Goal: Information Seeking & Learning: Learn about a topic

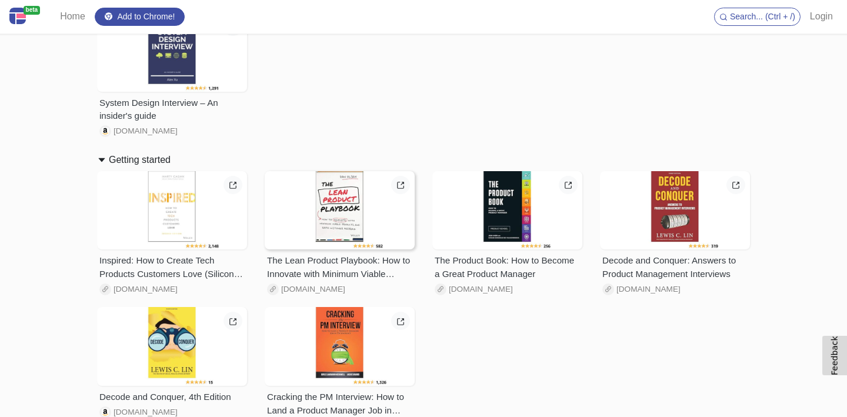
scroll to position [166, 0]
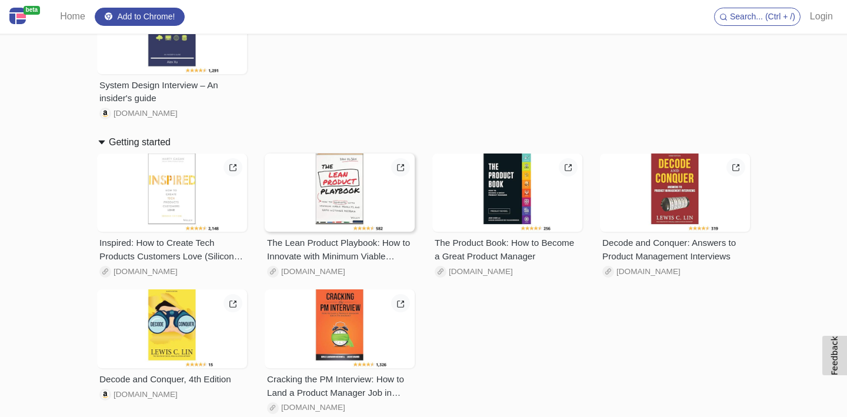
click at [314, 274] on span "[DOMAIN_NAME]" at bounding box center [313, 272] width 64 height 12
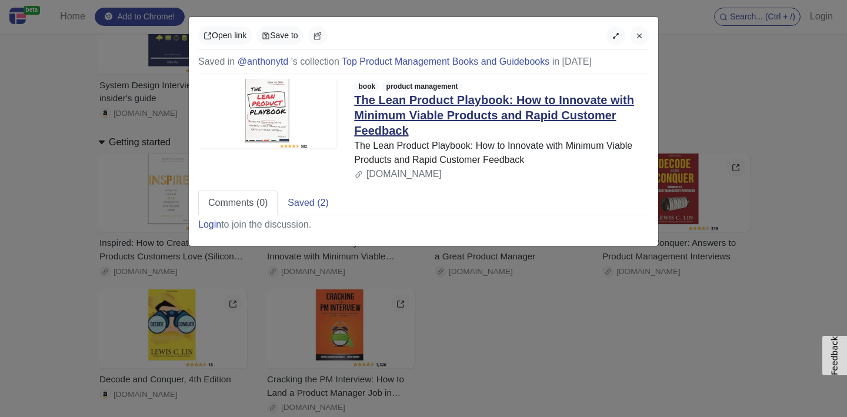
click at [437, 112] on link "The Lean Product Playbook: How to Innovate with Minimum Viable Products and Rap…" at bounding box center [494, 116] width 280 height 44
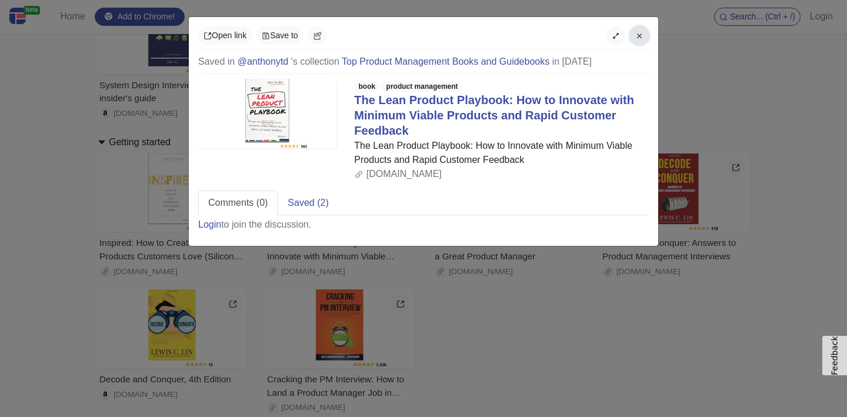
click at [640, 34] on icon "button" at bounding box center [639, 36] width 8 height 8
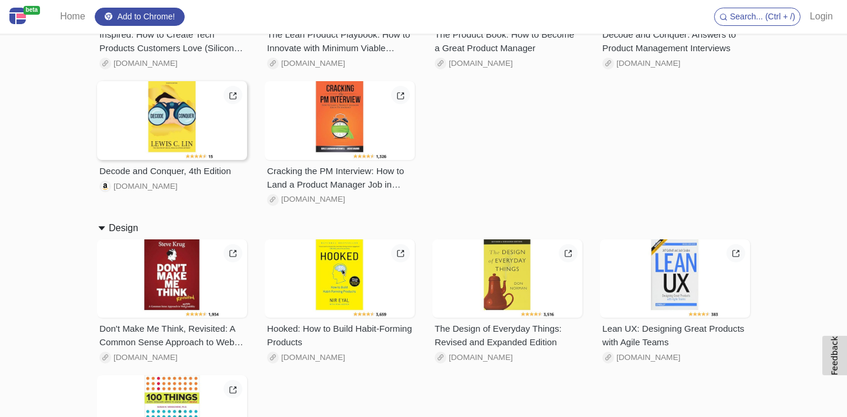
scroll to position [445, 0]
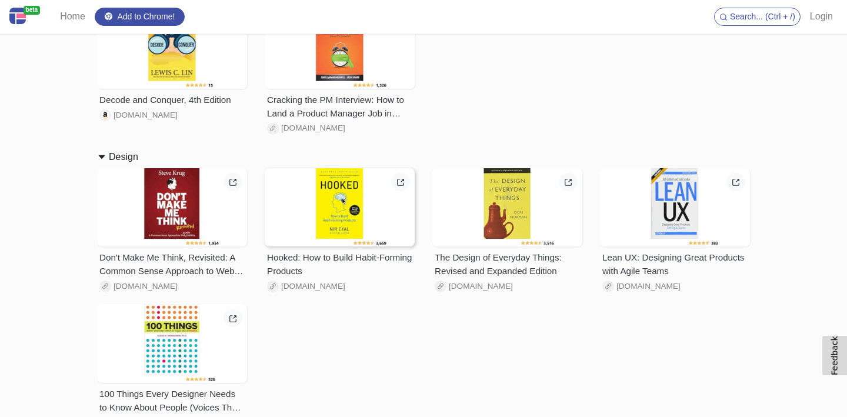
click at [325, 288] on span "[DOMAIN_NAME]" at bounding box center [313, 287] width 64 height 12
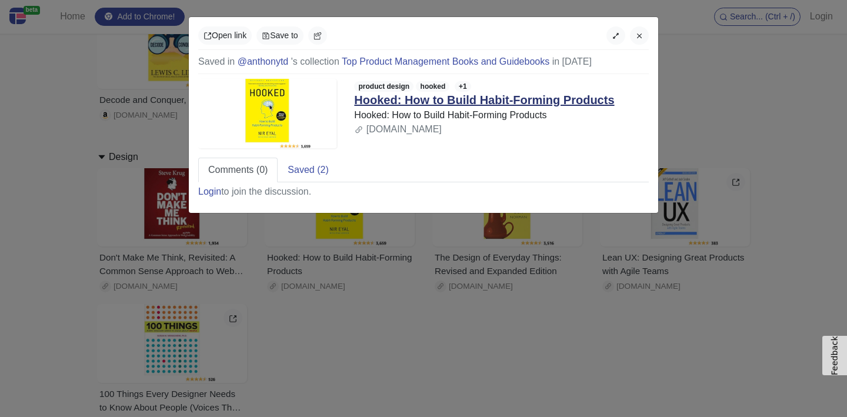
click at [436, 102] on link "Hooked: How to Build Habit-Forming Products" at bounding box center [484, 100] width 260 height 13
click at [413, 358] on div "Open link Save to Saved in @anthonytd 's collection Top Product Management Book…" at bounding box center [423, 208] width 847 height 417
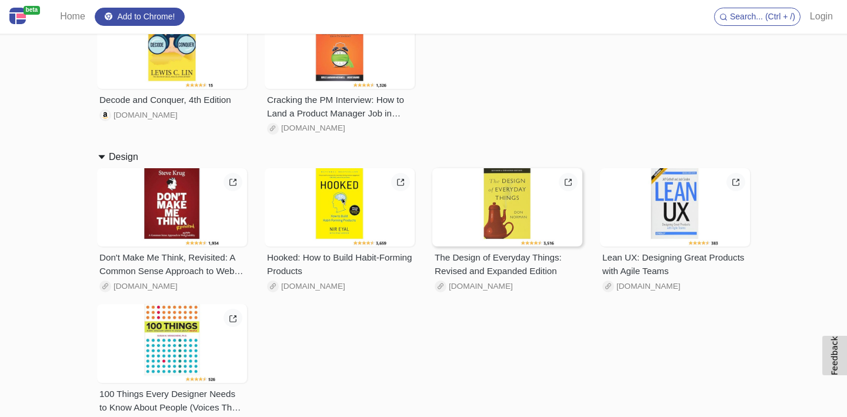
click at [498, 287] on span "[DOMAIN_NAME]" at bounding box center [481, 287] width 64 height 12
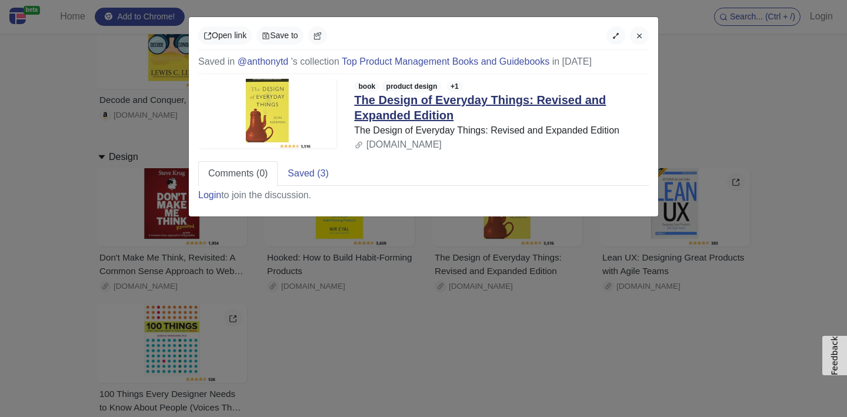
click at [459, 101] on link "The Design of Everyday Things: Revised and Expanded Edition" at bounding box center [480, 108] width 252 height 28
click at [176, 265] on div "Open link Save to Saved in @anthonytd 's collection Top Product Management Book…" at bounding box center [423, 208] width 847 height 417
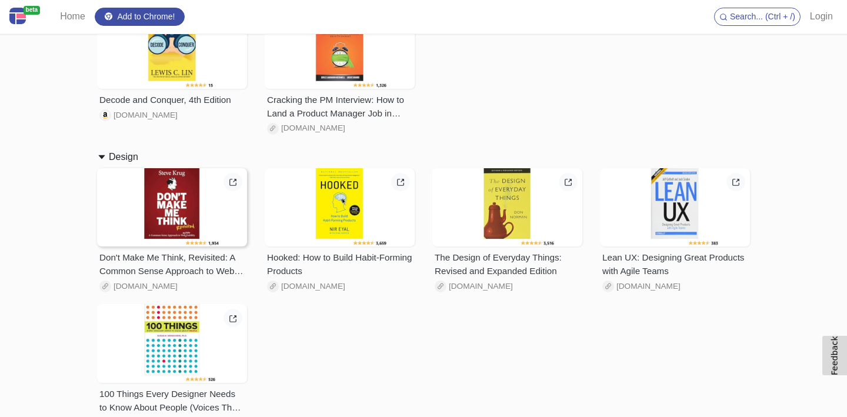
click at [144, 287] on span "[DOMAIN_NAME]" at bounding box center [146, 287] width 64 height 12
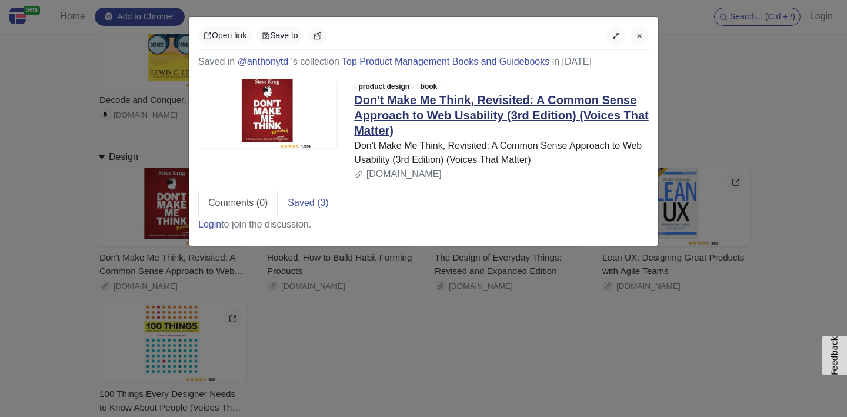
click at [431, 117] on link "Don't Make Me Think, Revisited: A Common Sense Approach to Web Usability (3rd E…" at bounding box center [501, 116] width 294 height 44
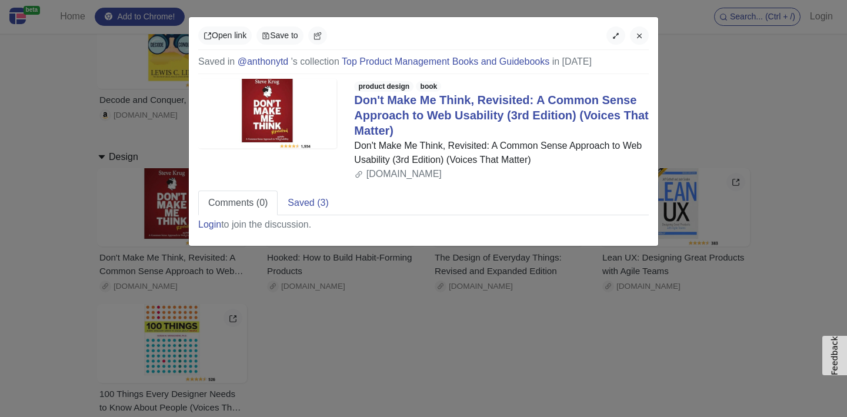
click at [324, 392] on div "Open link Save to Saved in @anthonytd 's collection Top Product Management Book…" at bounding box center [423, 208] width 847 height 417
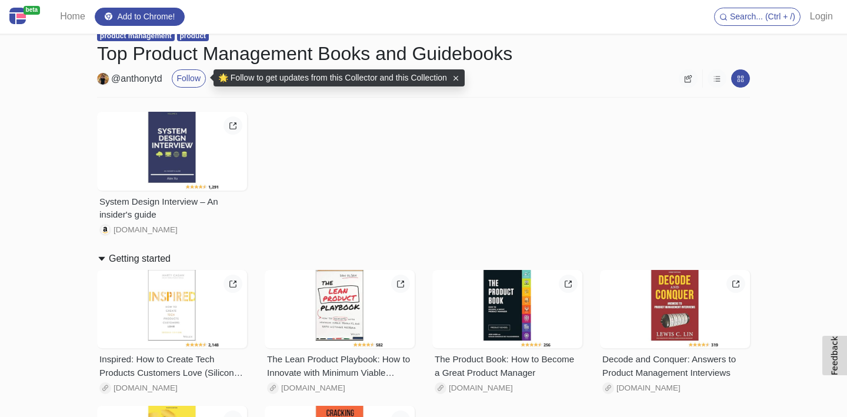
scroll to position [50, 0]
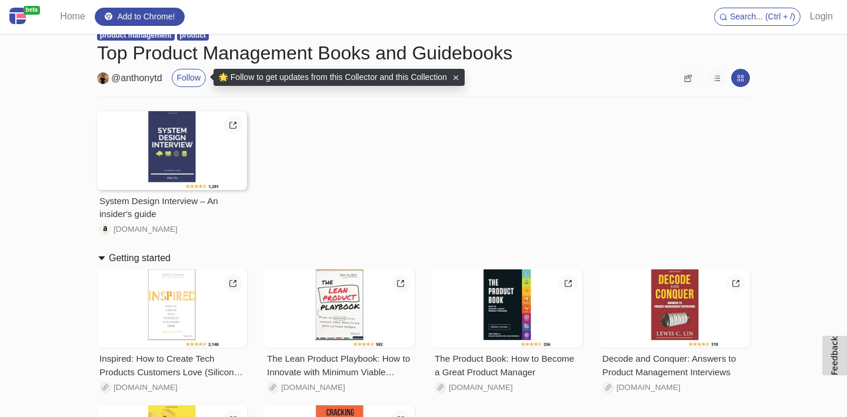
click at [211, 169] on div at bounding box center [172, 150] width 150 height 79
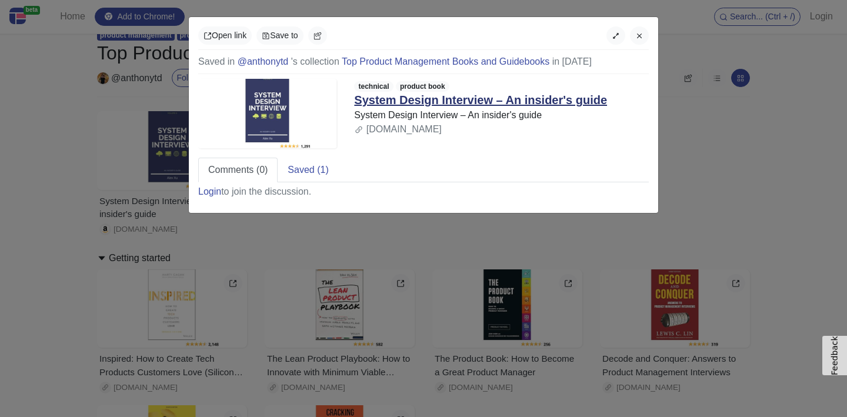
click at [404, 96] on link "System Design Interview – An insider's guide" at bounding box center [480, 100] width 253 height 13
click at [644, 40] on button "button" at bounding box center [639, 35] width 19 height 18
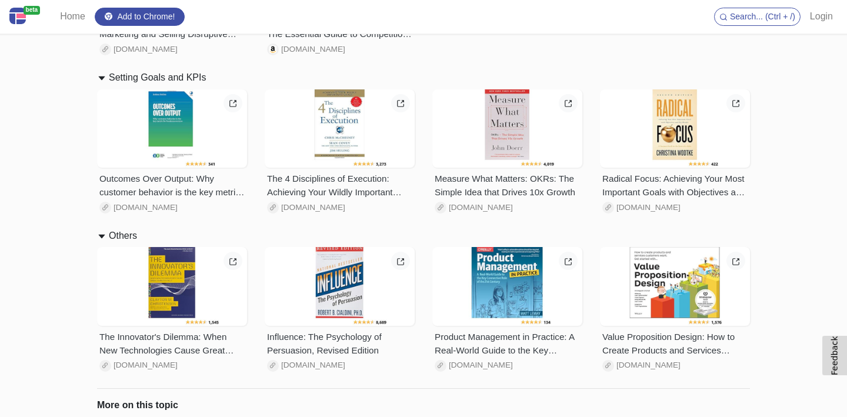
scroll to position [2630, 0]
